Goal: Task Accomplishment & Management: Manage account settings

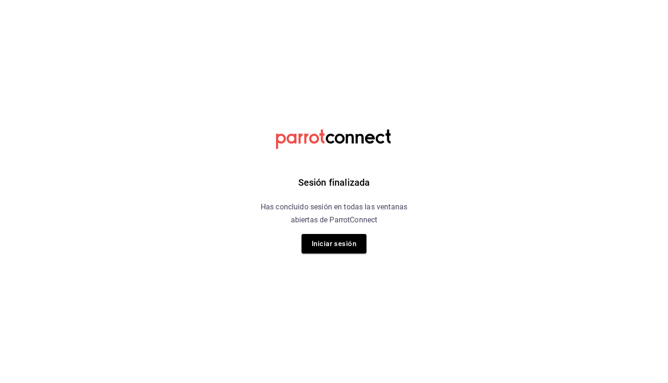
click at [336, 243] on button "Iniciar sesión" at bounding box center [333, 243] width 65 height 19
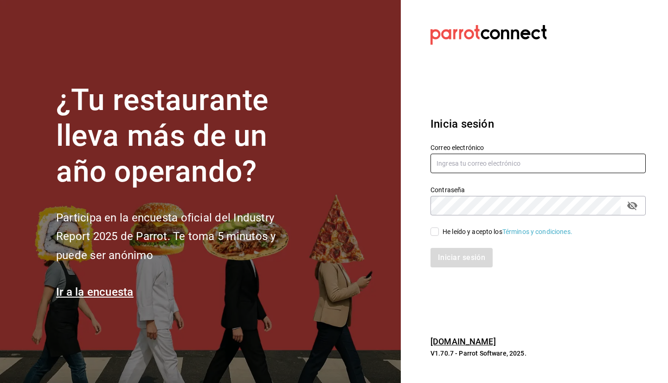
click at [518, 162] on input "text" at bounding box center [537, 163] width 215 height 19
type input "srodriguez@gmail.com"
drag, startPoint x: 436, startPoint y: 237, endPoint x: 436, endPoint y: 229, distance: 8.3
click at [436, 229] on div "Correo electrónico srodriguez@gmail.com Contraseña Contraseña He leído y acepto…" at bounding box center [532, 199] width 226 height 135
click at [436, 229] on input "He leído y acepto los Términos y condiciones." at bounding box center [434, 231] width 8 height 8
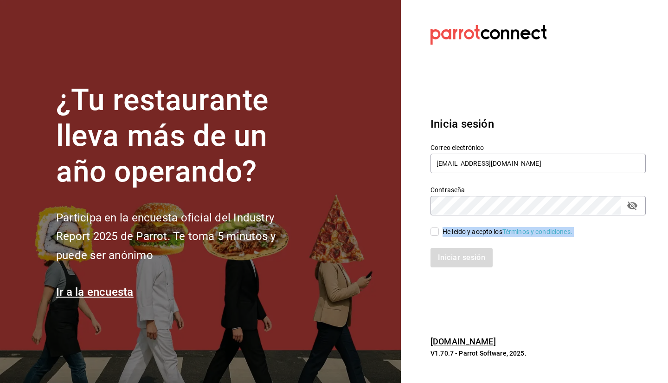
checkbox input "true"
click at [463, 253] on button "Iniciar sesión" at bounding box center [461, 257] width 63 height 19
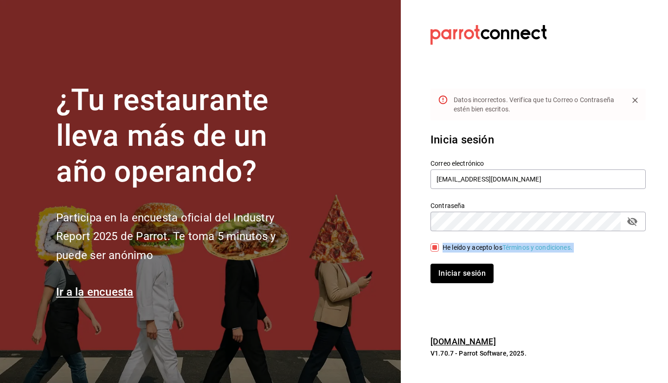
click at [455, 280] on button "Iniciar sesión" at bounding box center [461, 272] width 63 height 19
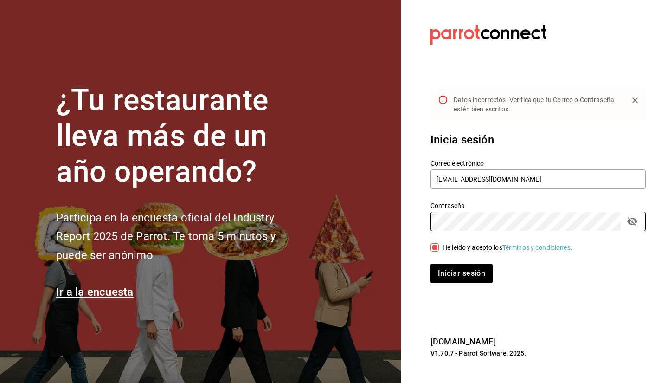
click at [625, 219] on button "passwordField" at bounding box center [632, 221] width 16 height 16
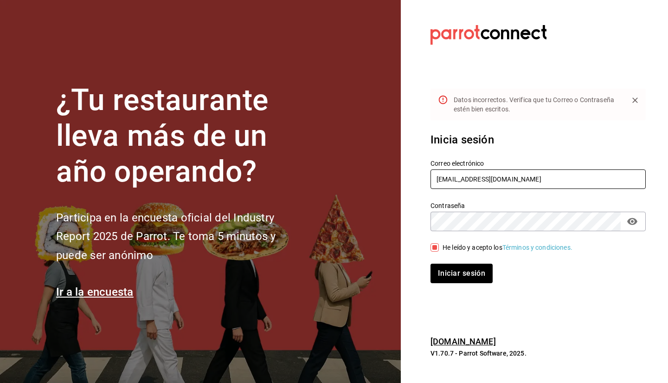
click at [489, 179] on input "srodriguez@gmail.com" at bounding box center [537, 178] width 215 height 19
type input "[EMAIL_ADDRESS][DOMAIN_NAME]"
click at [430, 263] on button "Iniciar sesión" at bounding box center [461, 272] width 62 height 19
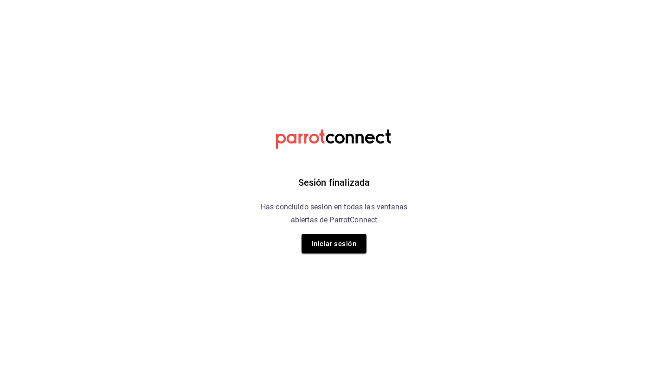
click at [341, 241] on button "Iniciar sesión" at bounding box center [333, 243] width 65 height 19
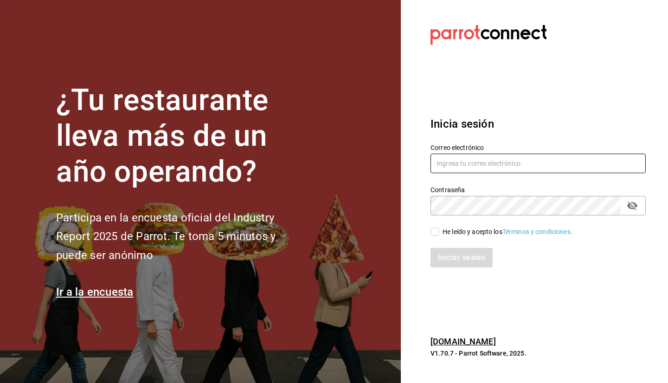
click at [472, 167] on input "text" at bounding box center [537, 163] width 215 height 19
type input "[EMAIL_ADDRESS][DOMAIN_NAME]"
click at [436, 230] on input "He leído y acepto los Términos y condiciones." at bounding box center [434, 231] width 8 height 8
checkbox input "true"
click at [465, 258] on button "Iniciar sesión" at bounding box center [461, 257] width 63 height 19
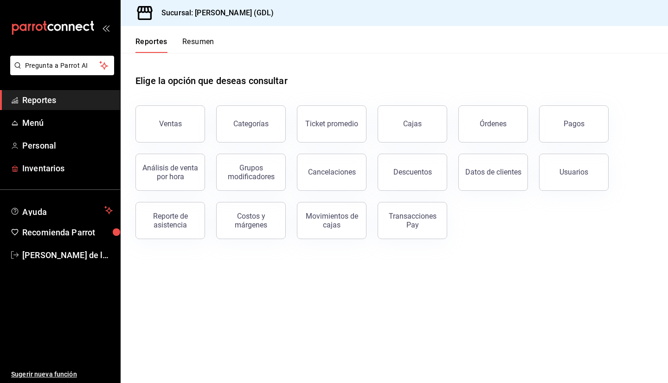
click at [52, 168] on span "Inventarios" at bounding box center [67, 168] width 90 height 13
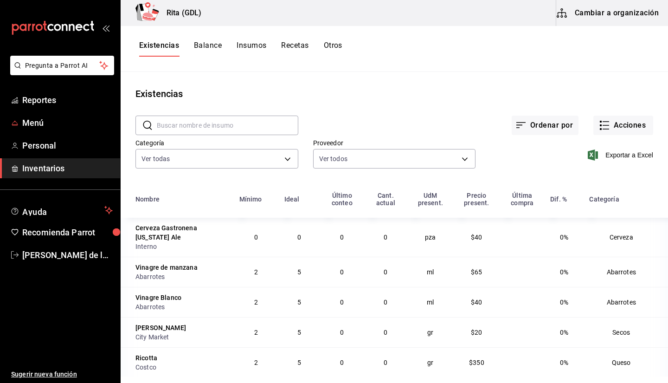
click at [55, 132] on link "Menú" at bounding box center [60, 123] width 120 height 20
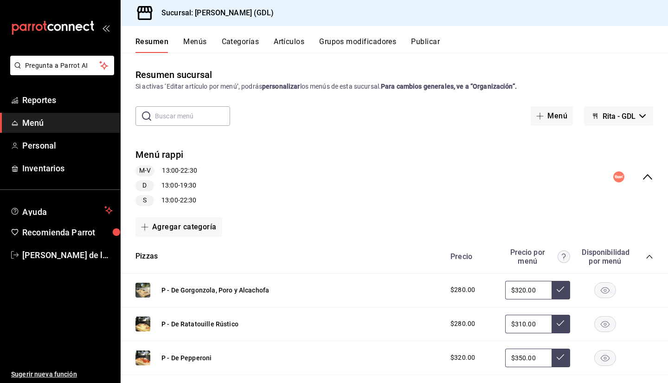
click at [213, 117] on input "text" at bounding box center [192, 116] width 75 height 19
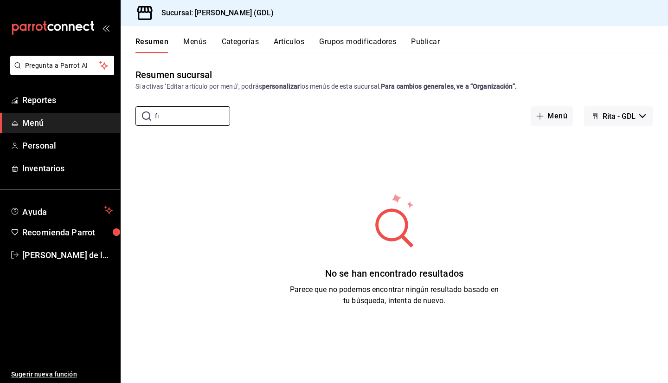
type input "f"
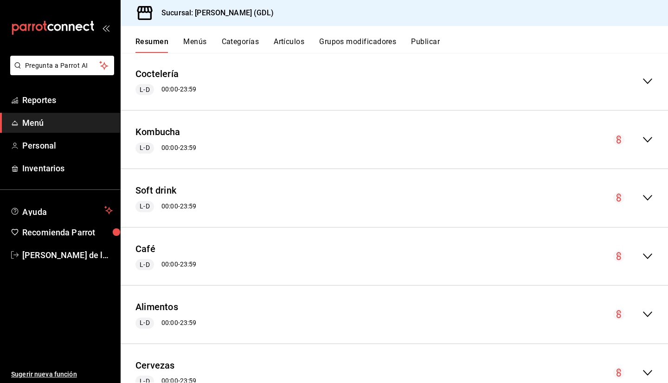
scroll to position [985, 0]
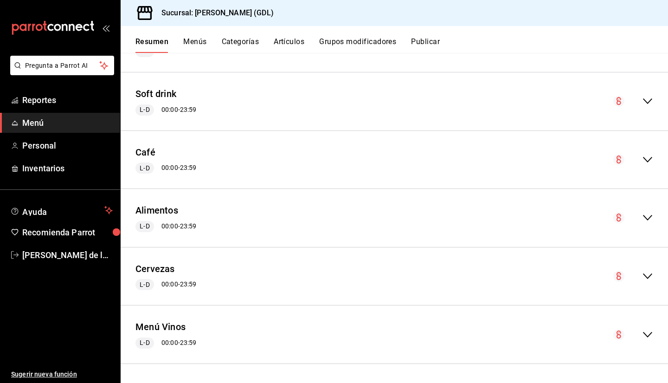
click at [163, 327] on button "Menú Vinos" at bounding box center [160, 326] width 50 height 13
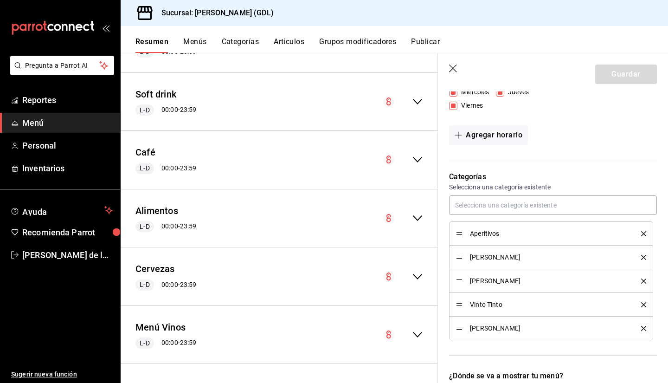
scroll to position [180, 0]
click at [494, 305] on span "Vinto Tinto" at bounding box center [548, 304] width 157 height 6
drag, startPoint x: 462, startPoint y: 300, endPoint x: 456, endPoint y: 308, distance: 10.0
click at [456, 308] on div "Vinto Tinto" at bounding box center [551, 304] width 190 height 10
click at [458, 305] on div "Vinto Tinto" at bounding box center [551, 304] width 190 height 10
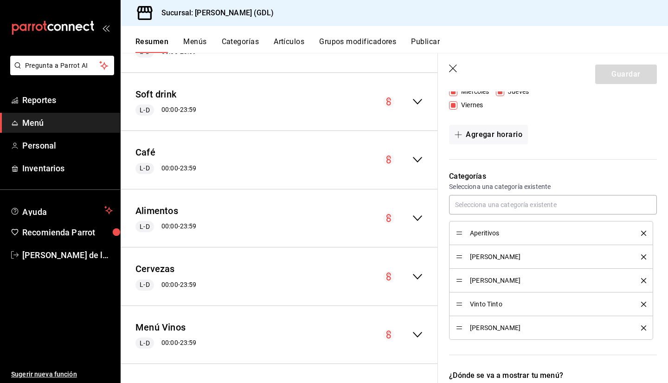
click at [287, 45] on button "Artículos" at bounding box center [289, 45] width 31 height 16
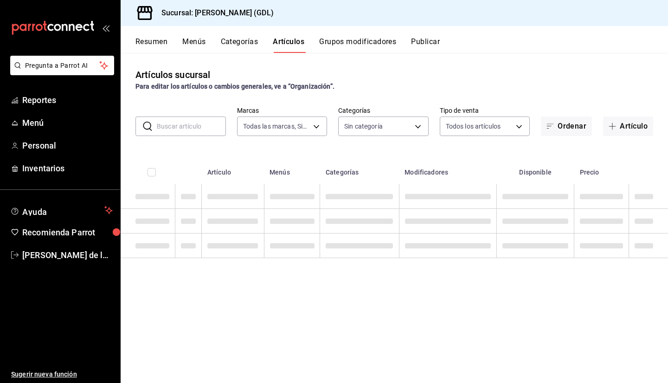
type input "c98b01ad-3431-465a-b391-fd370b6183a3"
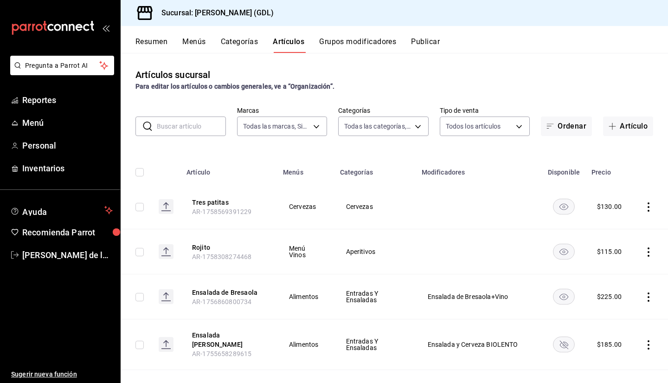
type input "5a38c0db-50c4-4522-a78d-74971e2a78b7,d0fb3d89-d9fa-4950-9157-36d411a573a0,9959c…"
click at [187, 123] on input "text" at bounding box center [191, 126] width 69 height 19
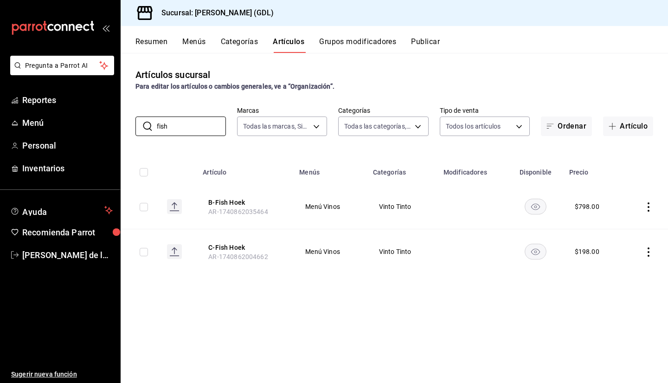
type input "fish"
click at [648, 211] on icon "actions" at bounding box center [648, 206] width 2 height 9
click at [622, 231] on span "Editar" at bounding box center [621, 229] width 24 height 10
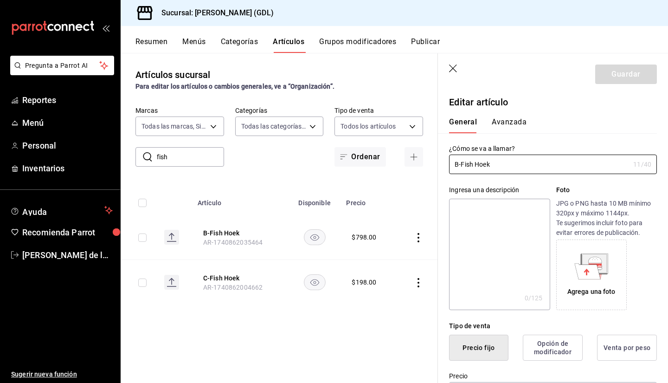
type input "$798.00"
click at [451, 66] on icon "button" at bounding box center [453, 68] width 9 height 9
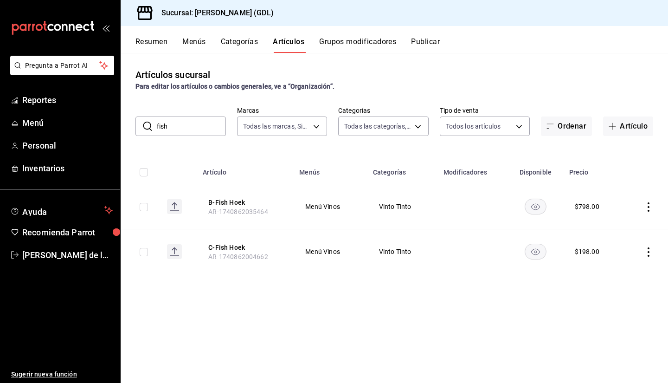
click at [645, 254] on icon "actions" at bounding box center [648, 251] width 9 height 9
click at [622, 277] on span "Editar" at bounding box center [621, 274] width 24 height 10
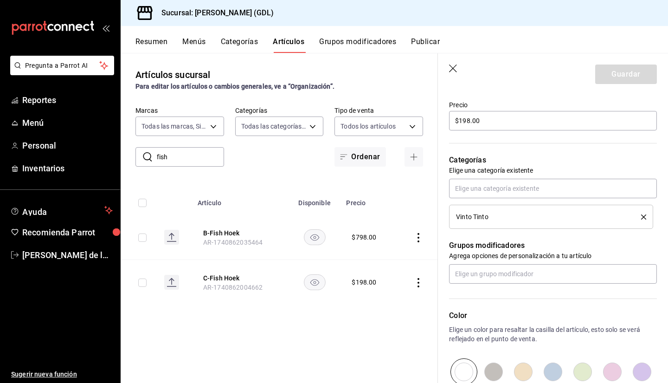
scroll to position [277, 0]
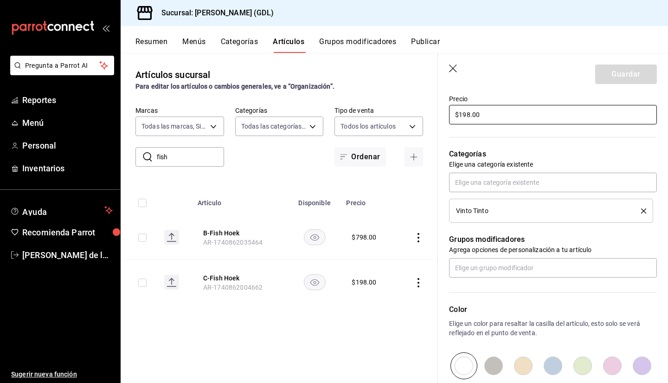
click at [500, 115] on input "$198.00" at bounding box center [553, 114] width 208 height 19
type input "$175.00"
click at [617, 74] on button "Guardar" at bounding box center [626, 73] width 62 height 19
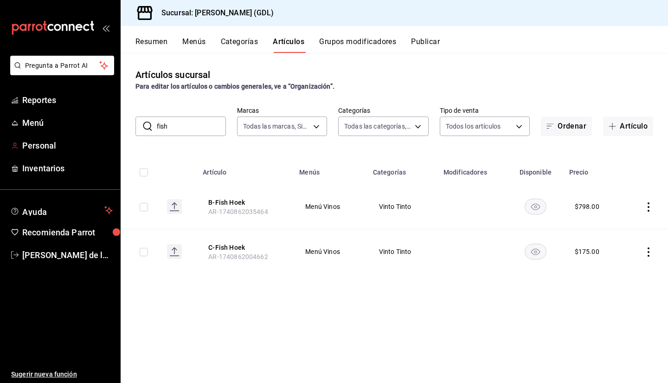
click at [64, 142] on span "Personal" at bounding box center [67, 145] width 90 height 13
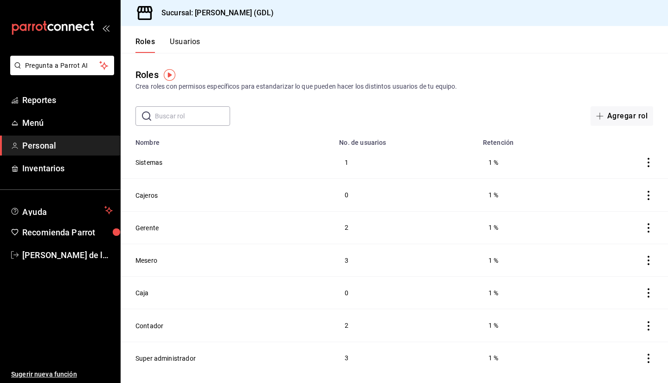
click at [340, 254] on td "3" at bounding box center [405, 259] width 144 height 32
click at [154, 258] on button "Mesero" at bounding box center [146, 260] width 22 height 9
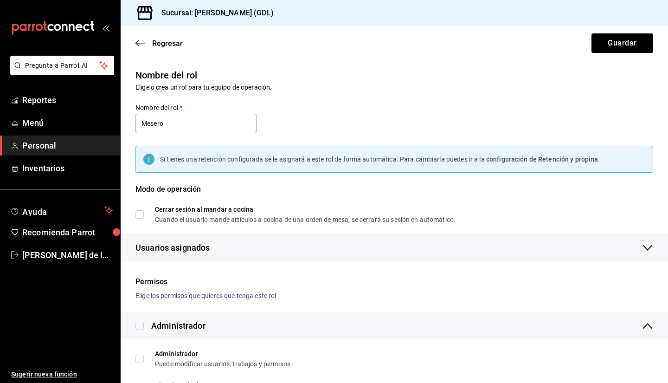
checkbox input "true"
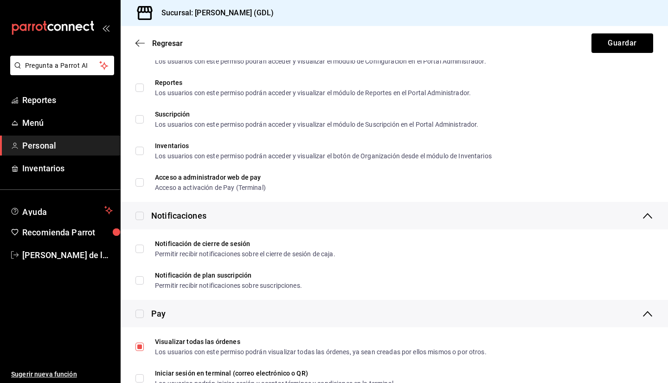
scroll to position [1641, 0]
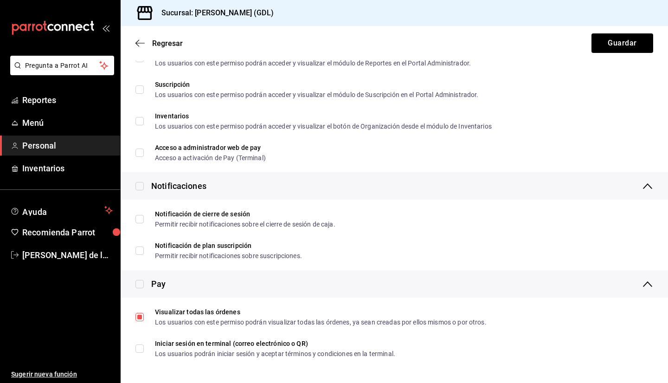
click at [57, 155] on ul "Reportes Menú Personal Inventarios" at bounding box center [60, 134] width 120 height 88
click at [64, 151] on span "Personal" at bounding box center [67, 145] width 90 height 13
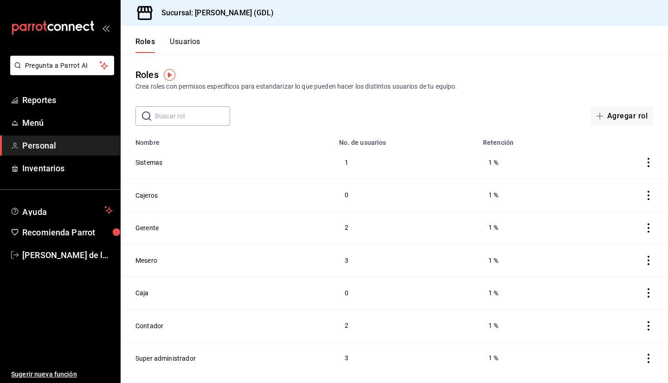
click at [189, 44] on button "Usuarios" at bounding box center [185, 45] width 31 height 16
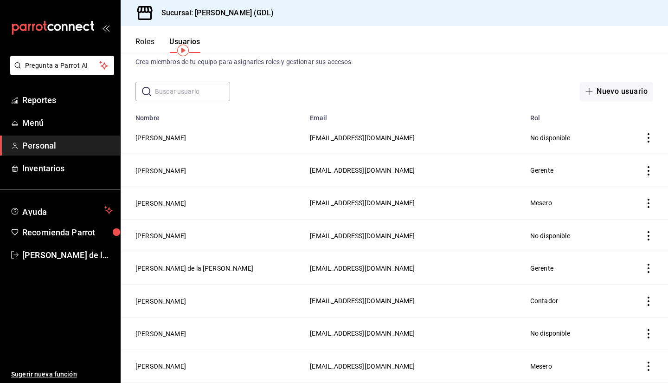
scroll to position [25, 0]
click at [162, 201] on button "[PERSON_NAME]" at bounding box center [160, 202] width 51 height 9
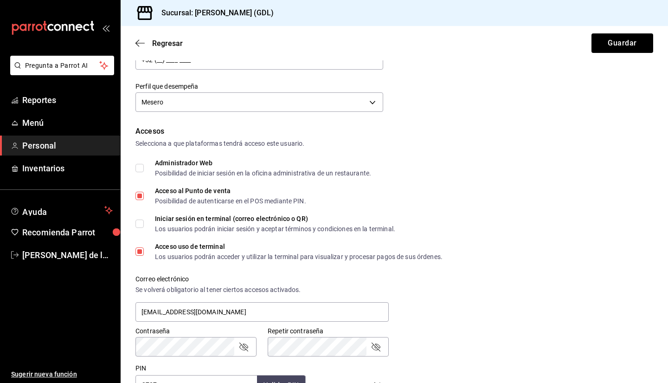
scroll to position [134, 0]
click at [140, 43] on icon "button" at bounding box center [139, 43] width 9 height 0
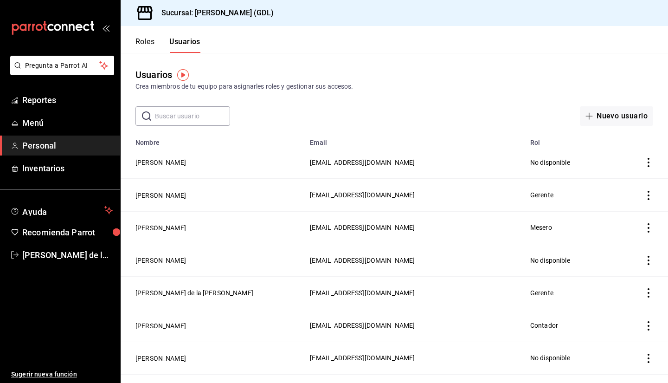
click at [167, 160] on button "[PERSON_NAME]" at bounding box center [160, 162] width 51 height 9
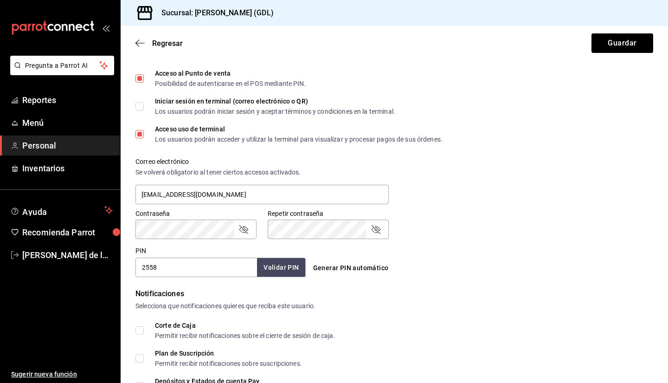
scroll to position [252, 0]
click at [141, 43] on icon "button" at bounding box center [139, 43] width 9 height 0
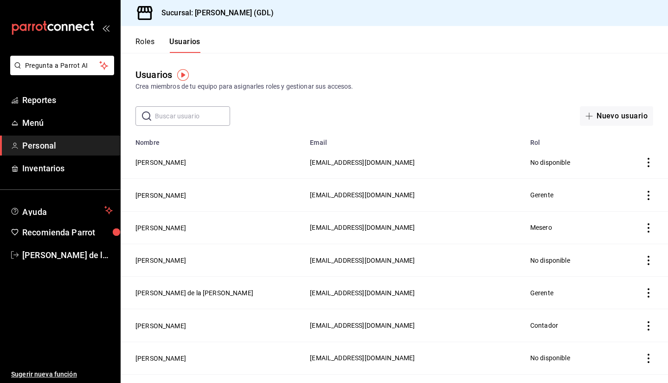
click at [169, 231] on button "[PERSON_NAME]" at bounding box center [160, 227] width 51 height 9
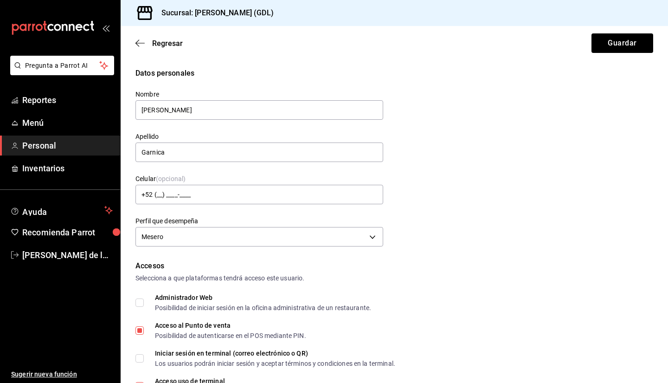
click at [143, 45] on icon "button" at bounding box center [139, 43] width 9 height 8
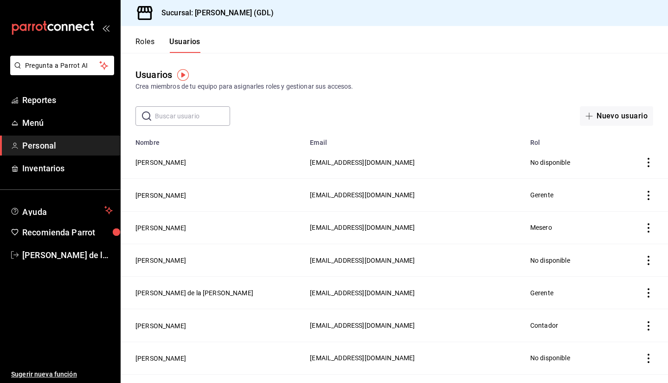
click at [170, 165] on td "[PERSON_NAME]" at bounding box center [213, 162] width 184 height 32
click at [170, 165] on button "[PERSON_NAME]" at bounding box center [160, 162] width 51 height 9
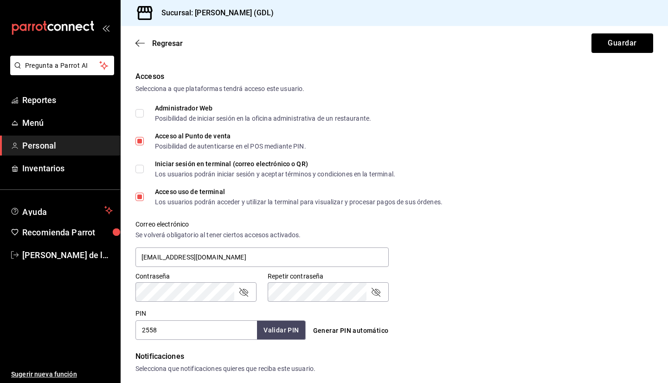
scroll to position [359, 0]
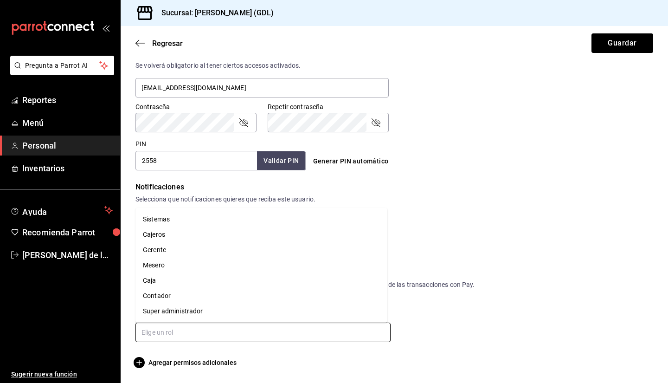
click at [171, 333] on input "text" at bounding box center [262, 331] width 255 height 19
click at [161, 265] on li "Mesero" at bounding box center [261, 264] width 252 height 15
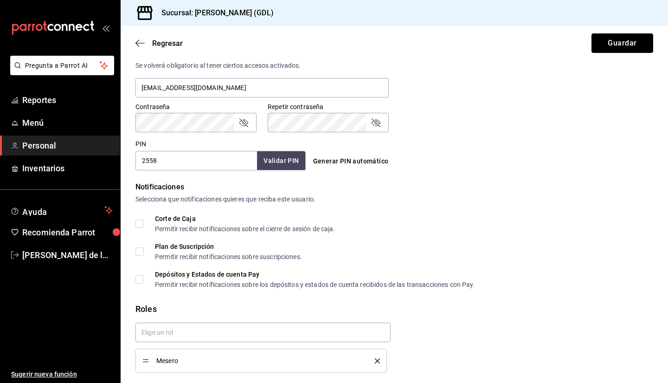
click at [626, 45] on button "Guardar" at bounding box center [622, 42] width 62 height 19
